Goal: Information Seeking & Learning: Compare options

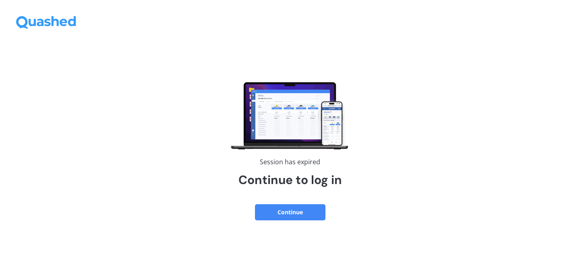
click at [277, 219] on button "Continue" at bounding box center [290, 212] width 71 height 16
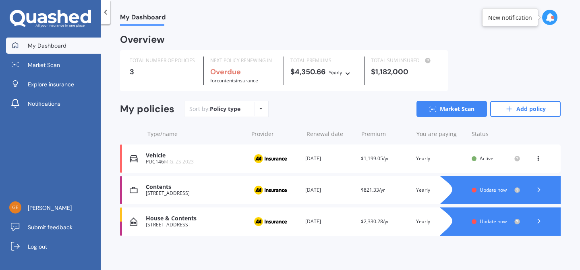
click at [545, 229] on div at bounding box center [508, 221] width 105 height 28
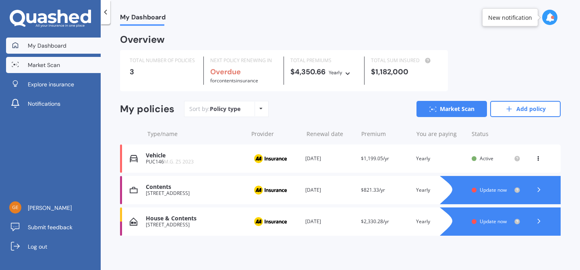
click at [36, 61] on span "Market Scan" at bounding box center [44, 65] width 32 height 8
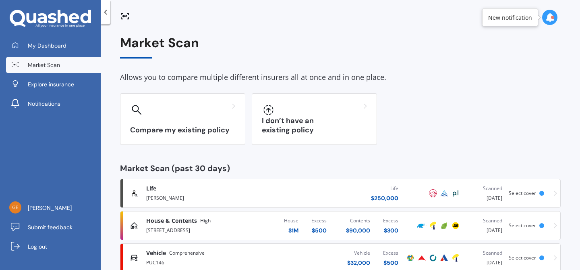
scroll to position [20, 0]
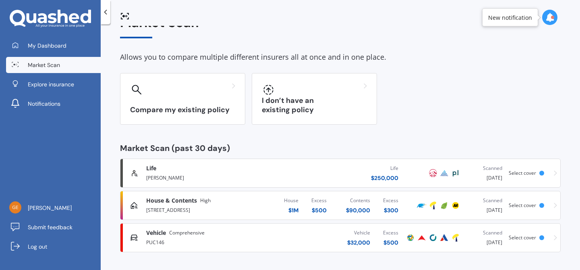
click at [241, 202] on div "House & Contents High" at bounding box center [206, 200] width 121 height 8
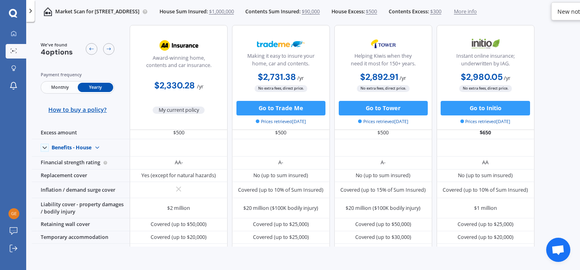
scroll to position [23, 0]
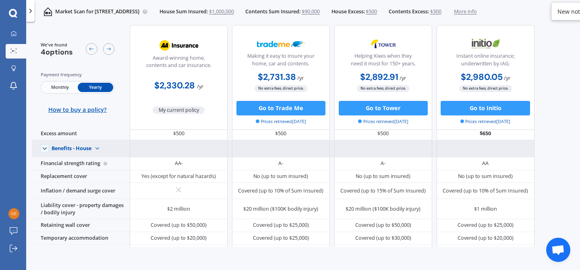
click at [97, 149] on img at bounding box center [97, 149] width 12 height 12
click at [97, 148] on img at bounding box center [97, 149] width 12 height 12
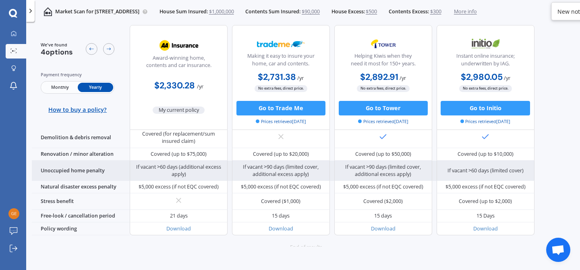
scroll to position [357, 0]
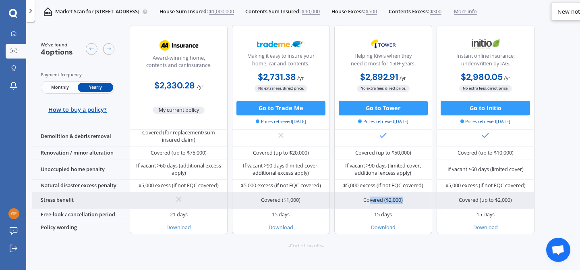
drag, startPoint x: 369, startPoint y: 192, endPoint x: 414, endPoint y: 200, distance: 45.7
click at [414, 200] on div "Covered ($2,000)" at bounding box center [384, 200] width 98 height 16
click at [409, 194] on div "Covered ($2,000)" at bounding box center [384, 200] width 98 height 16
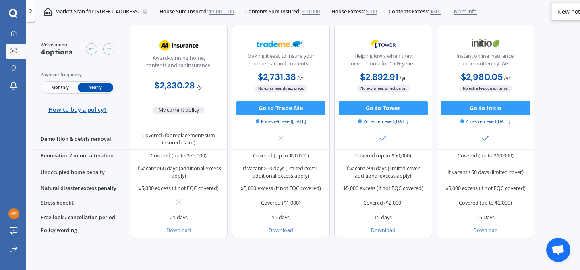
scroll to position [362, 0]
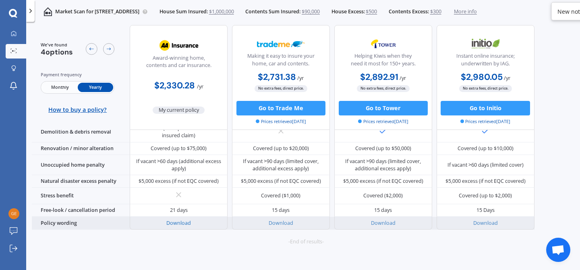
click at [181, 219] on link "Download" at bounding box center [178, 222] width 25 height 7
